Goal: Task Accomplishment & Management: Manage account settings

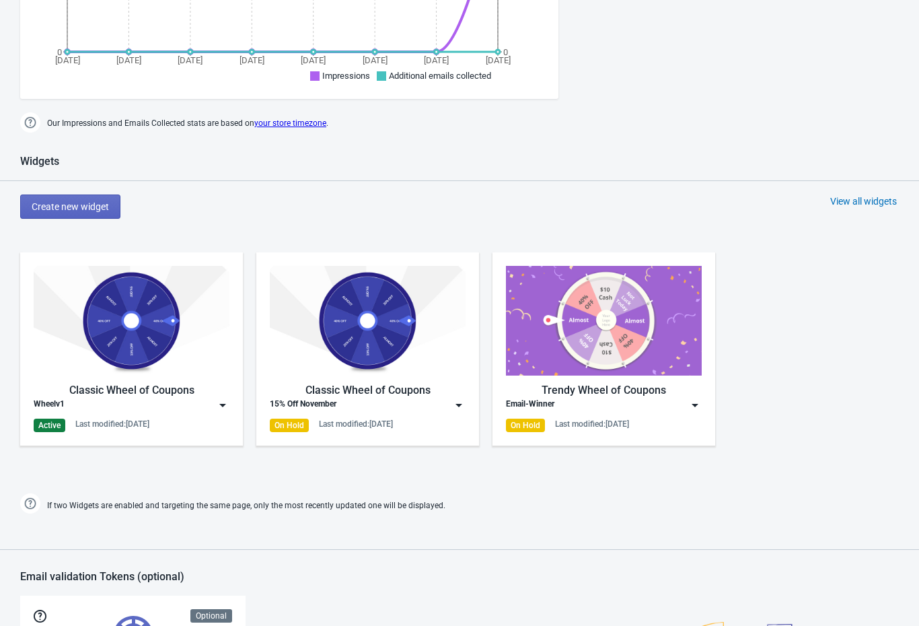
scroll to position [538, 0]
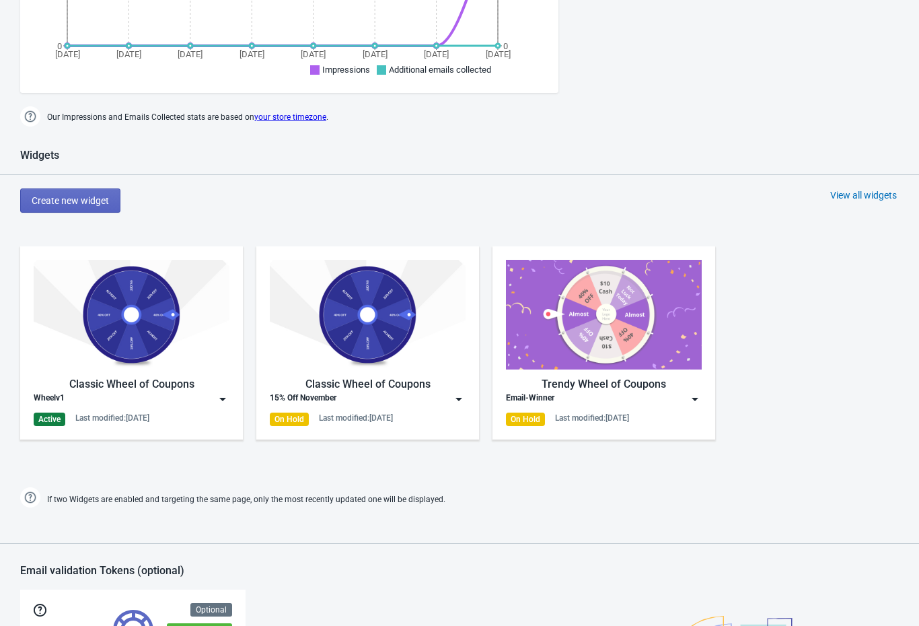
click at [108, 405] on div "Wheelv1" at bounding box center [132, 398] width 196 height 13
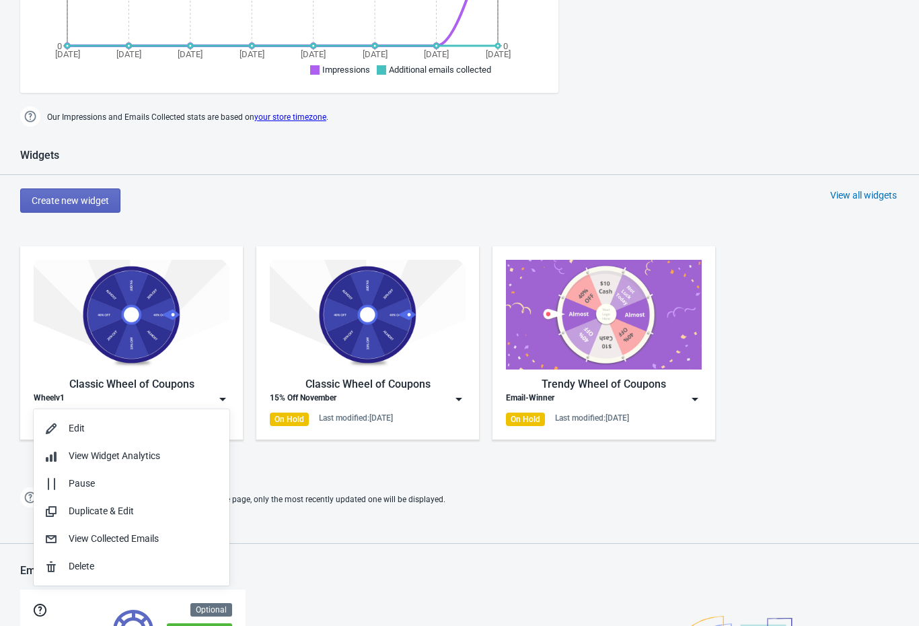
click at [51, 419] on button "Edit" at bounding box center [132, 429] width 196 height 28
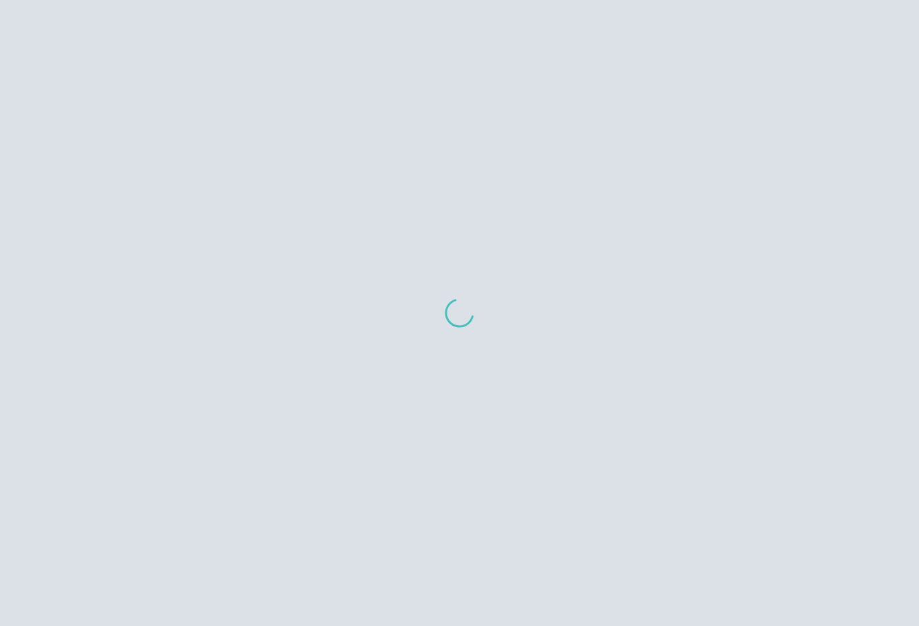
click at [54, 421] on div at bounding box center [459, 313] width 919 height 626
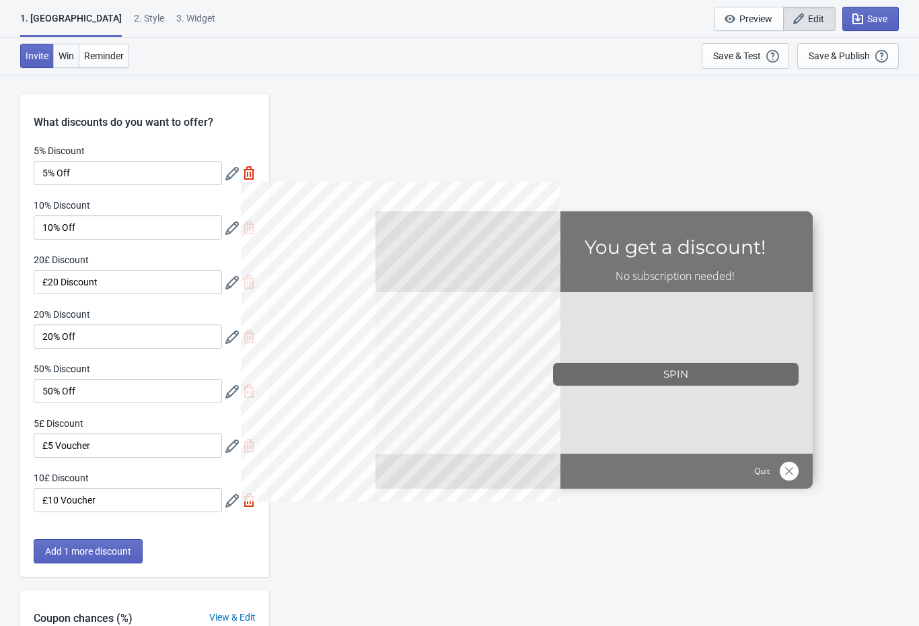
click at [70, 57] on span "Win" at bounding box center [66, 55] width 15 height 11
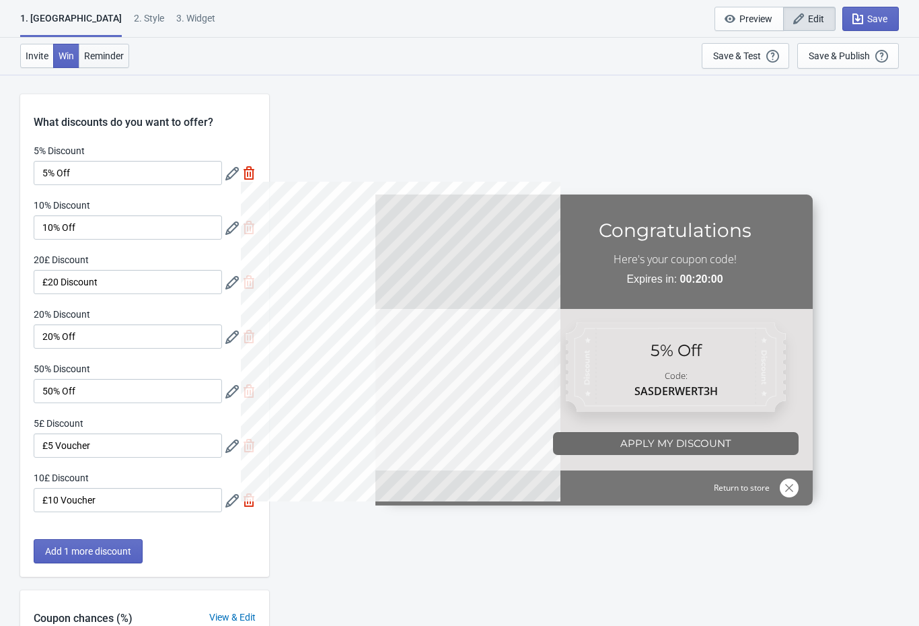
click at [96, 57] on span "Reminder" at bounding box center [104, 55] width 40 height 11
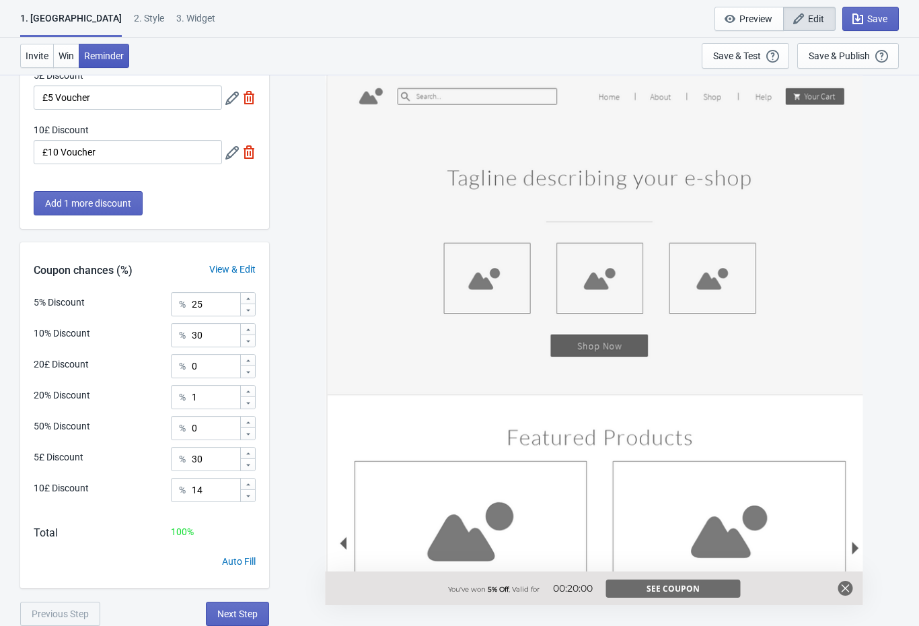
scroll to position [348, 0]
click at [43, 56] on span "Invite" at bounding box center [37, 55] width 23 height 11
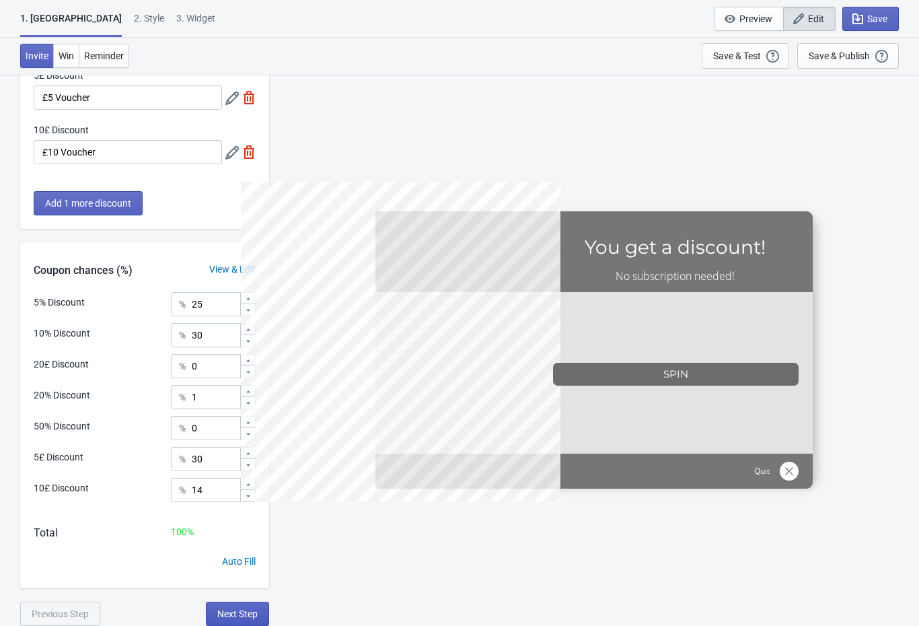
click at [267, 604] on button "Next Step" at bounding box center [237, 614] width 63 height 24
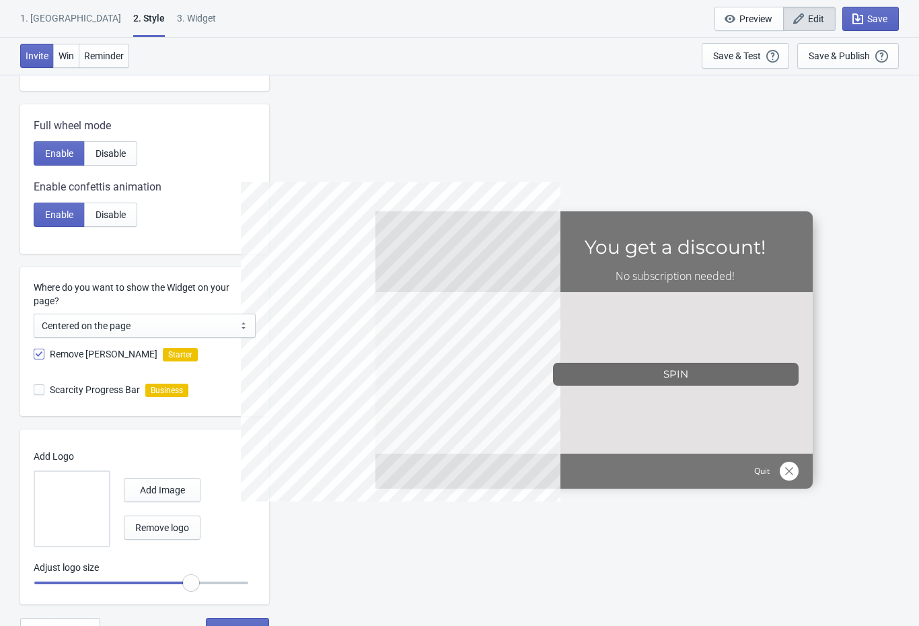
scroll to position [543, 0]
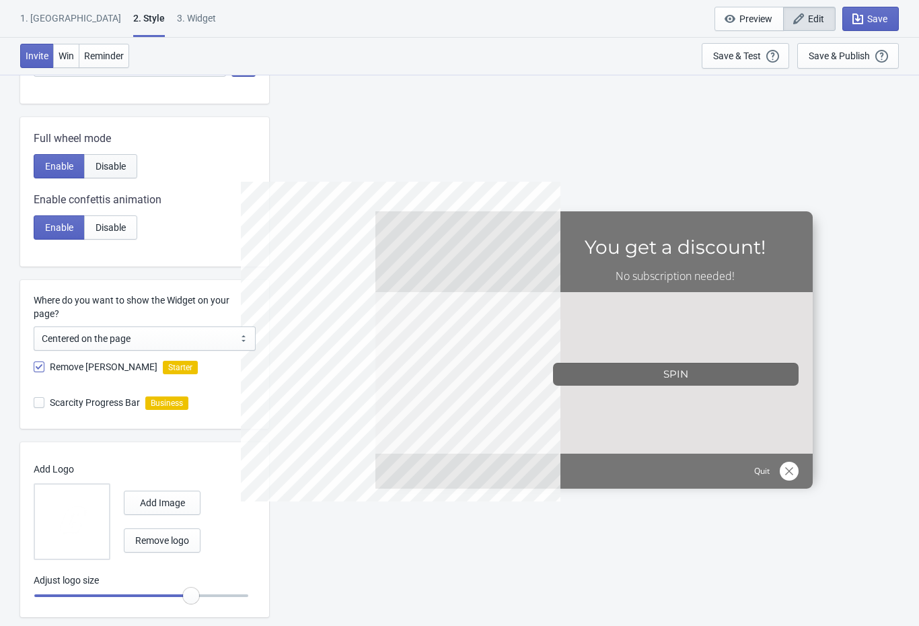
click at [114, 167] on span "Disable" at bounding box center [111, 166] width 30 height 11
click at [60, 170] on span "Enable" at bounding box center [59, 166] width 28 height 11
radio input "true"
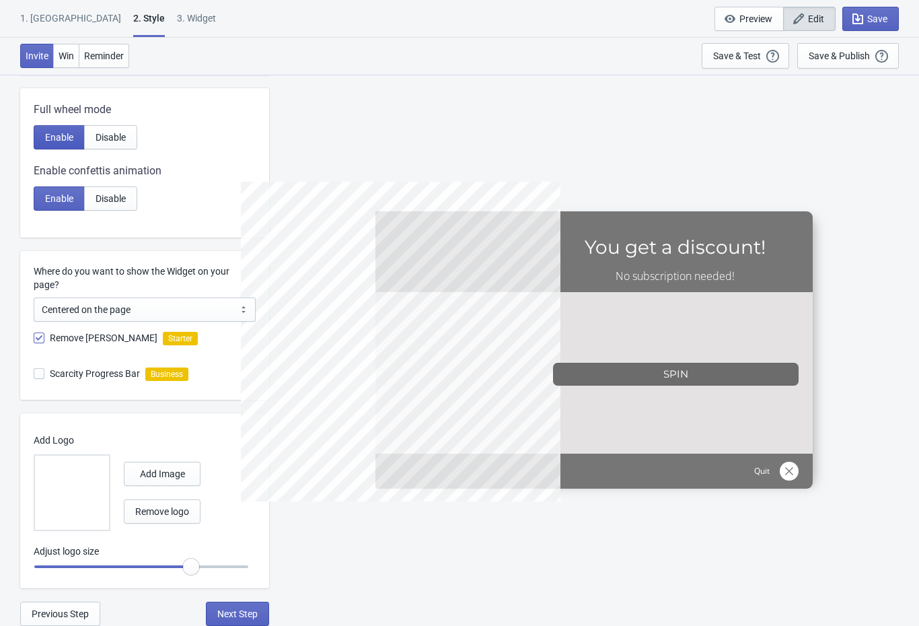
scroll to position [572, 0]
click at [248, 618] on span "Next Step" at bounding box center [237, 613] width 40 height 11
select select "period"
select select "1"
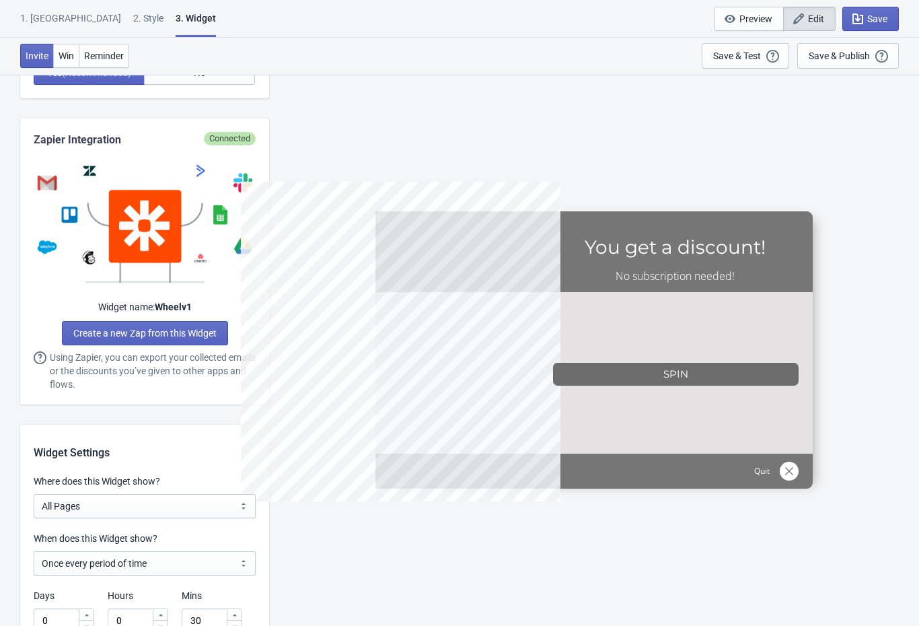
scroll to position [0, 0]
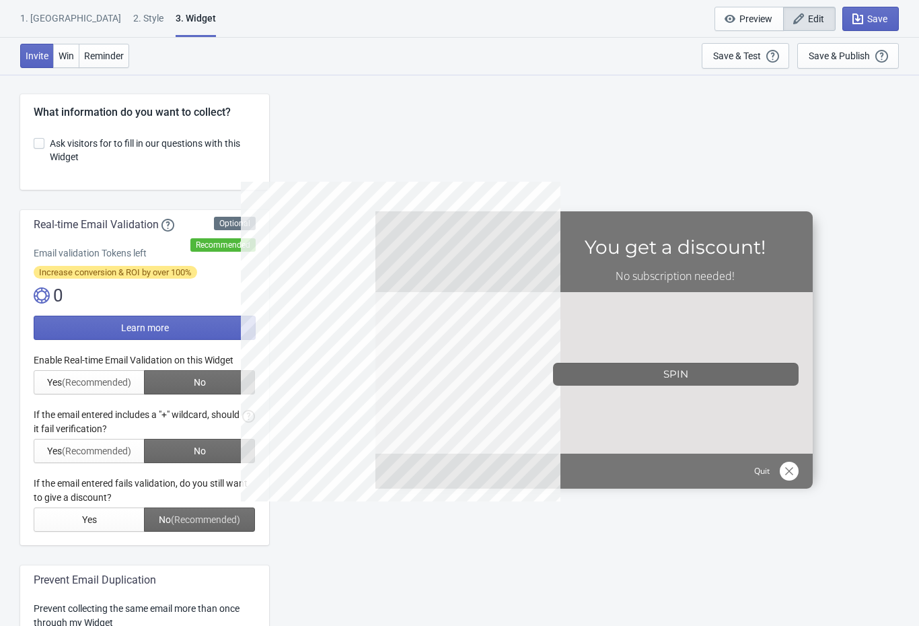
click at [50, 142] on span "Ask visitors for to fill in our questions with this Widget" at bounding box center [153, 150] width 206 height 27
click at [34, 142] on input "Ask visitors for to fill in our questions with this Widget" at bounding box center [34, 150] width 1 height 24
checkbox input "true"
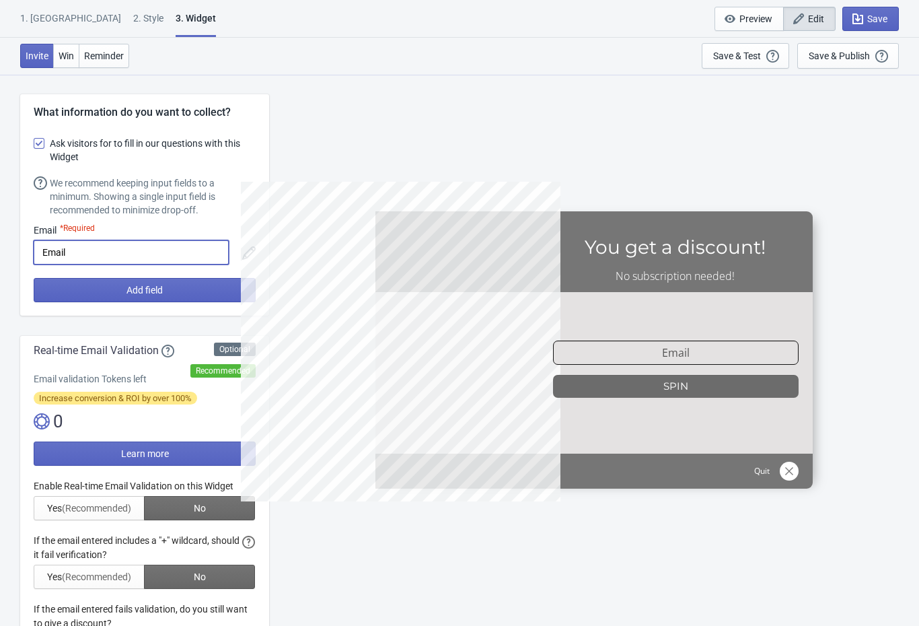
click at [90, 249] on input "Email" at bounding box center [131, 252] width 195 height 24
click at [360, 529] on div "SASDERWERT3H You get a discount! No subscription needed! email-input SPIN Quit" at bounding box center [594, 349] width 637 height 551
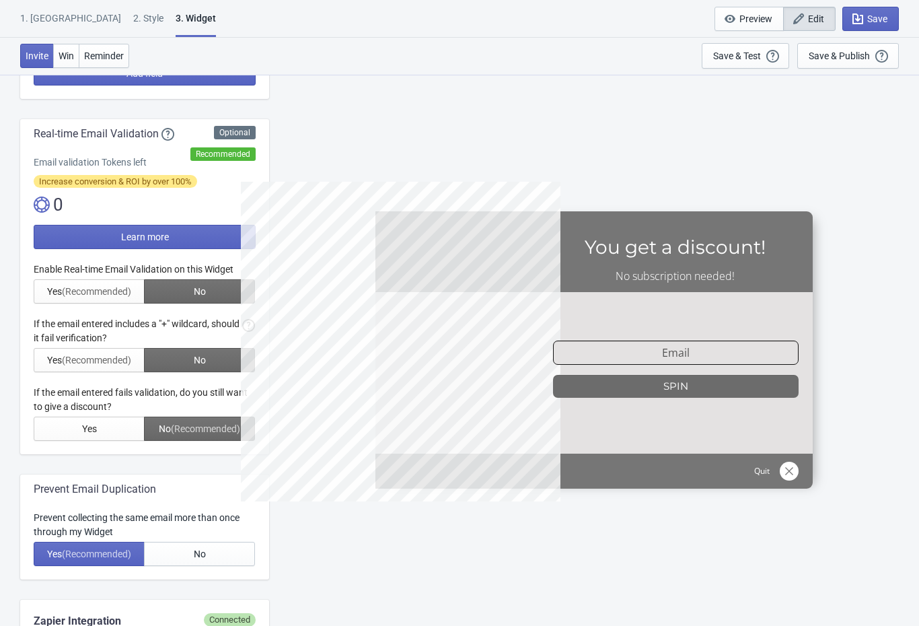
scroll to position [219, 0]
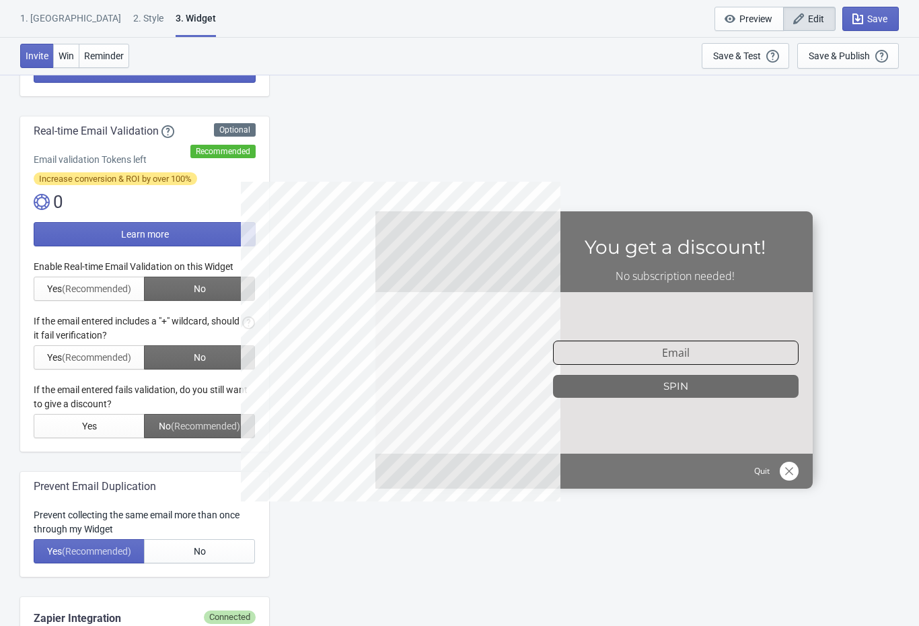
click at [62, 289] on div at bounding box center [145, 349] width 222 height 178
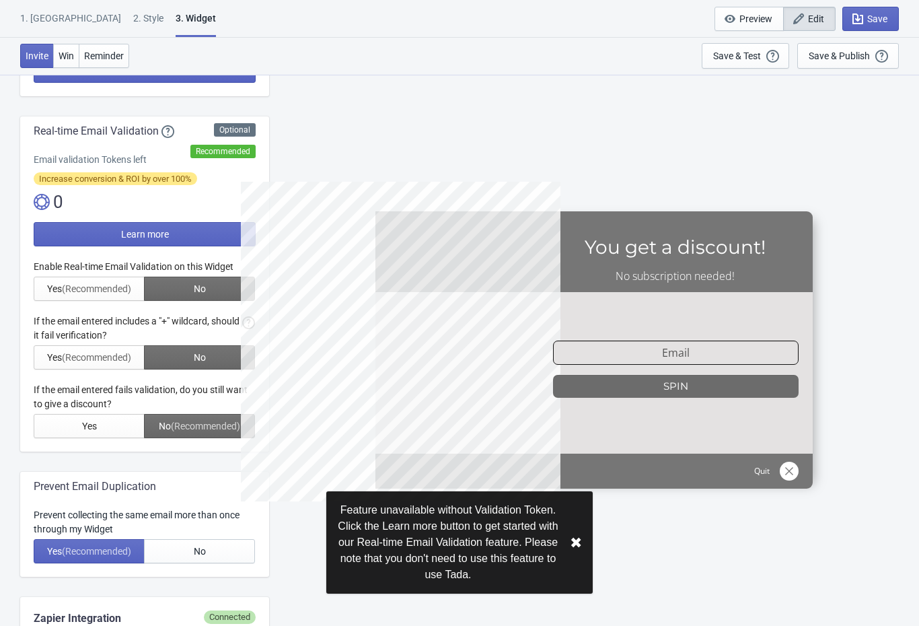
click at [90, 288] on div at bounding box center [145, 349] width 222 height 178
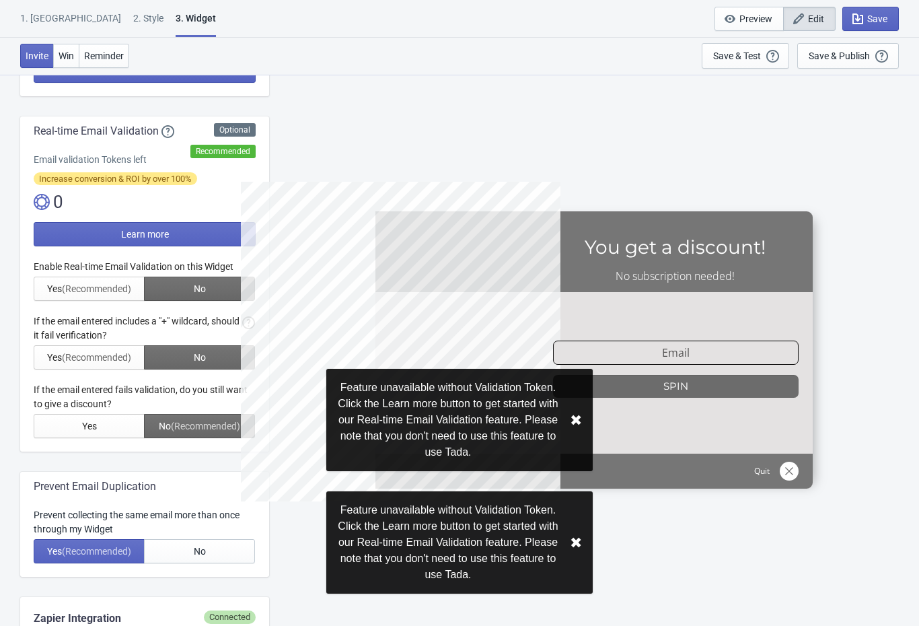
click at [654, 518] on div "SASDERWERT3H You get a discount! No subscription needed! email-input SPIN Quit" at bounding box center [594, 349] width 637 height 551
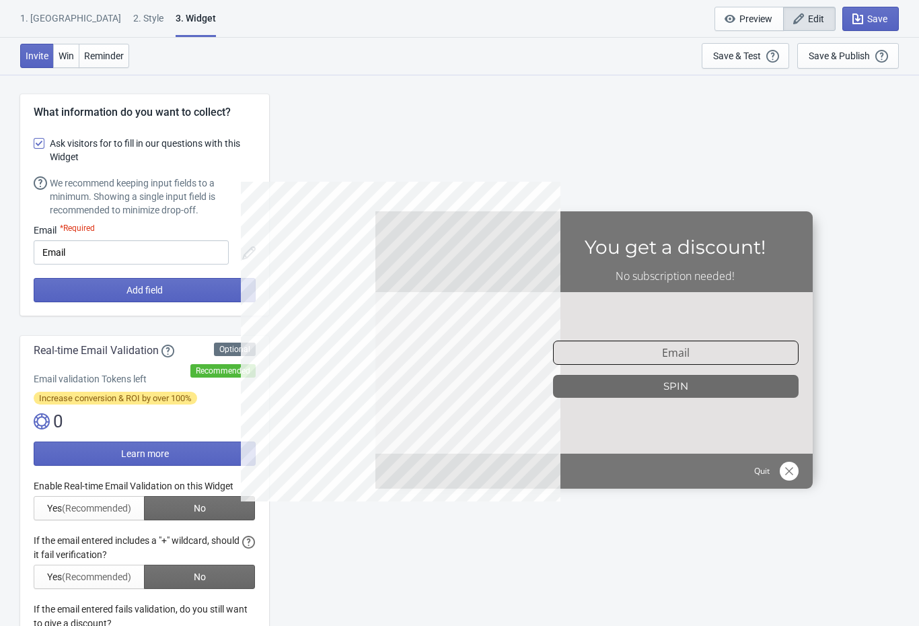
scroll to position [0, 0]
click at [56, 13] on div "1. [GEOGRAPHIC_DATA]" at bounding box center [70, 23] width 101 height 24
click at [133, 16] on div "2 . Style" at bounding box center [148, 23] width 30 height 24
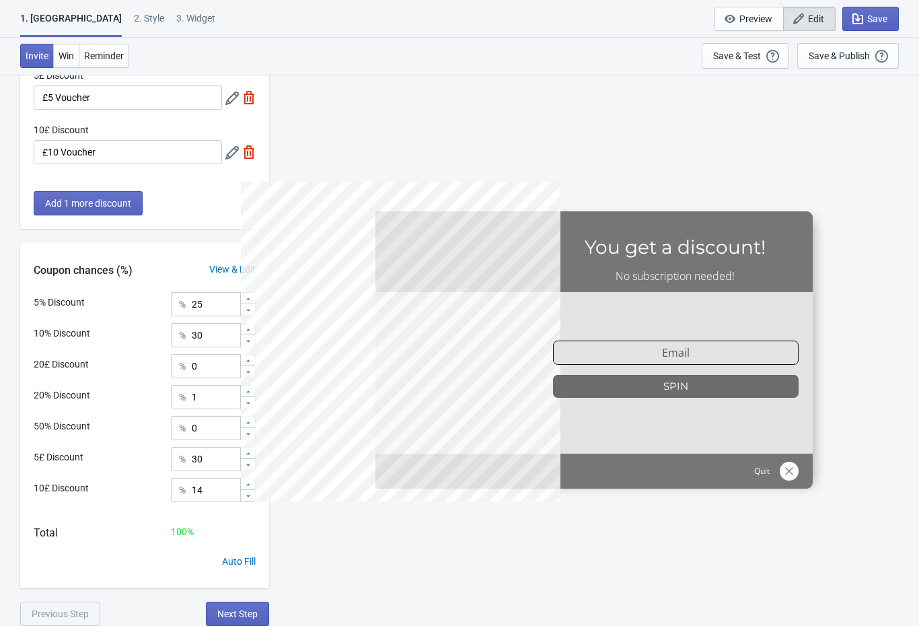
scroll to position [348, 0]
click at [134, 18] on div "2 . Style" at bounding box center [149, 23] width 30 height 24
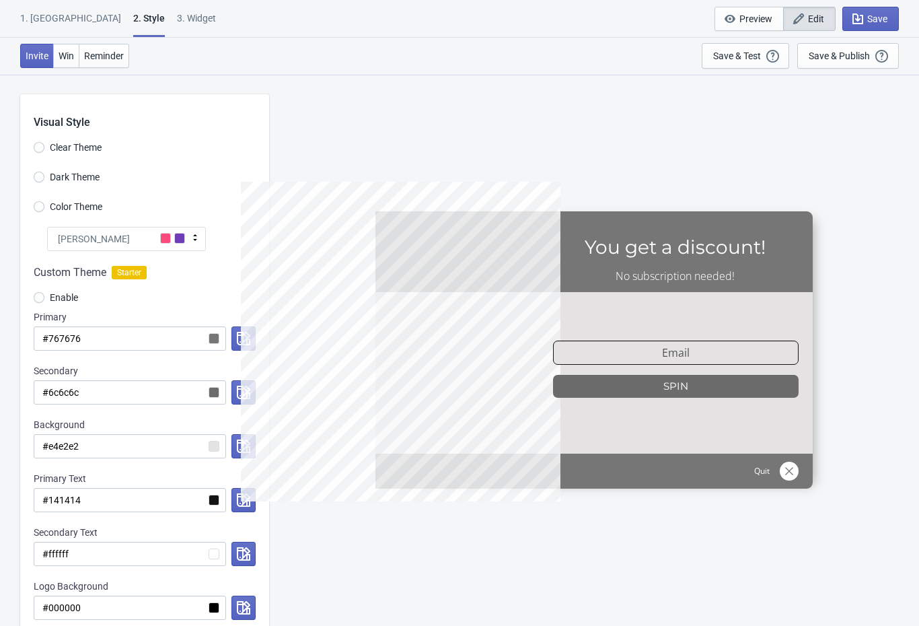
scroll to position [0, 0]
click at [108, 58] on span "Reminder" at bounding box center [104, 55] width 40 height 11
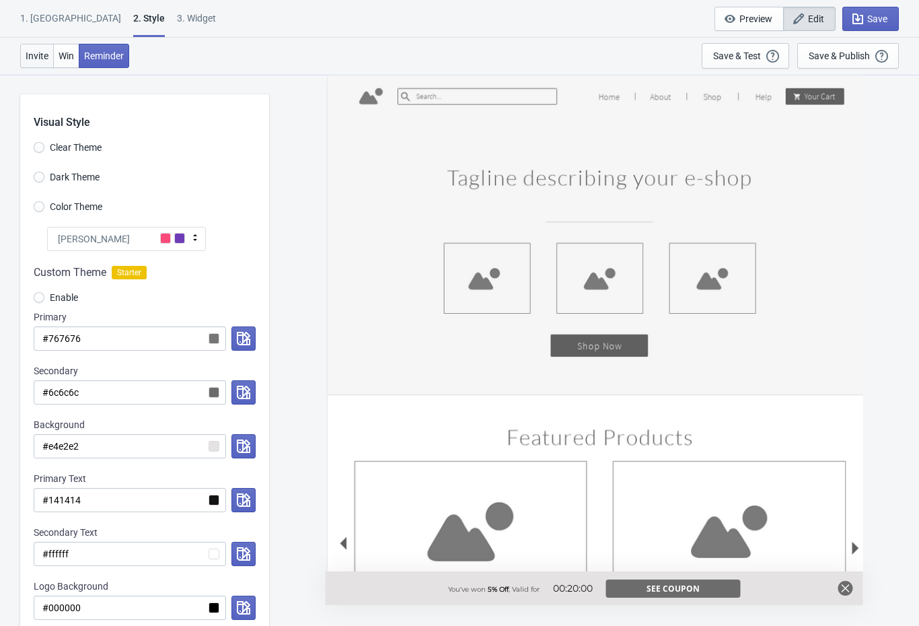
click at [27, 59] on span "Invite" at bounding box center [37, 55] width 23 height 11
radio input "true"
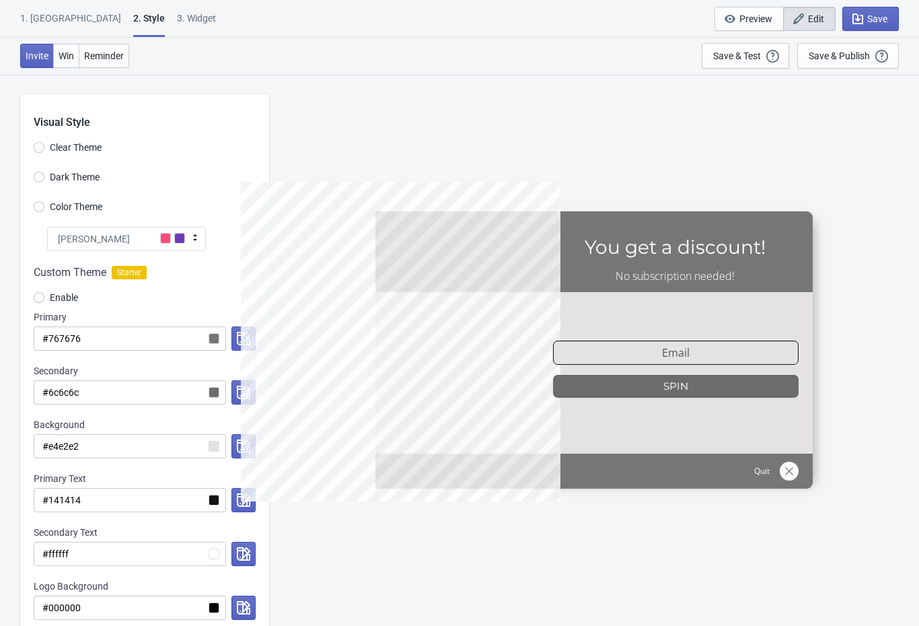
click at [177, 17] on div "3. Widget" at bounding box center [196, 23] width 39 height 24
select select "period"
select select "1"
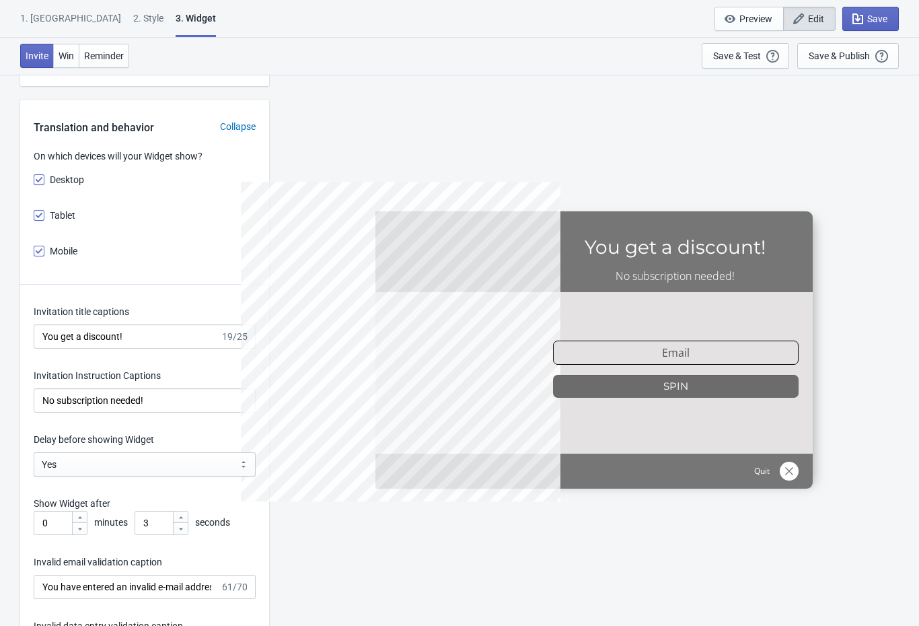
scroll to position [1735, 0]
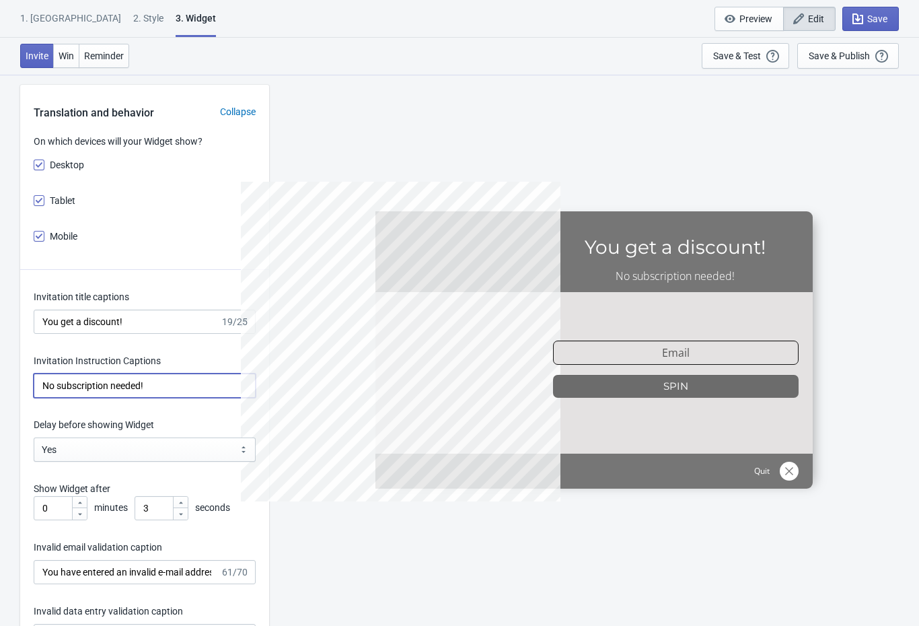
click at [163, 391] on input "No subscription needed!" at bounding box center [145, 386] width 222 height 24
click at [166, 387] on input "No subscription needed!" at bounding box center [145, 386] width 222 height 24
click at [170, 388] on input "No subscription needed!" at bounding box center [145, 386] width 222 height 24
click at [172, 384] on input "No subscription needed!" at bounding box center [145, 386] width 222 height 24
type input "Enter your email to claim your win"
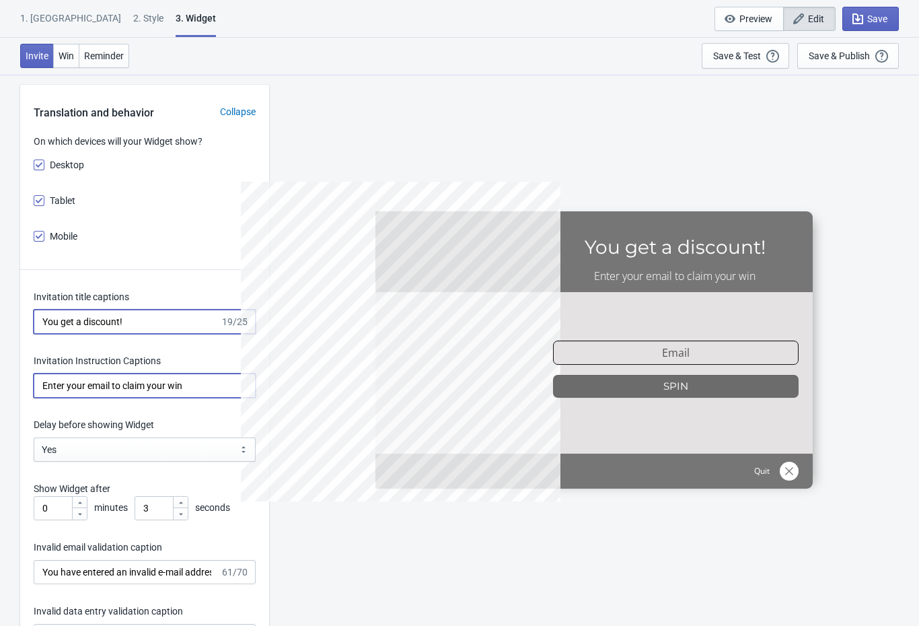
click at [204, 316] on input "You get a discount!" at bounding box center [127, 322] width 186 height 24
type input "You get a discount!"
click at [864, 21] on span "Save" at bounding box center [871, 18] width 34 height 13
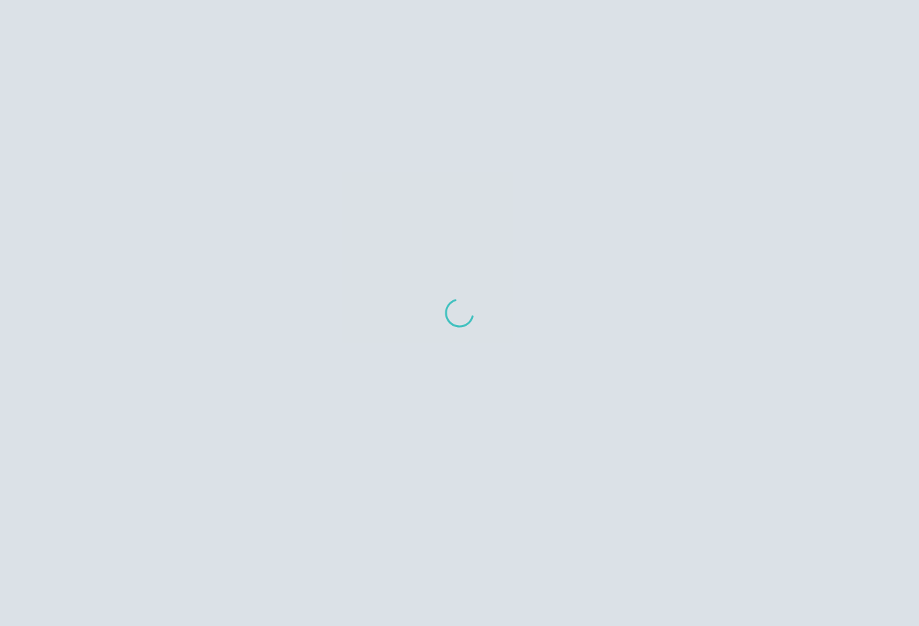
scroll to position [13, 0]
